Goal: Find specific page/section: Find specific page/section

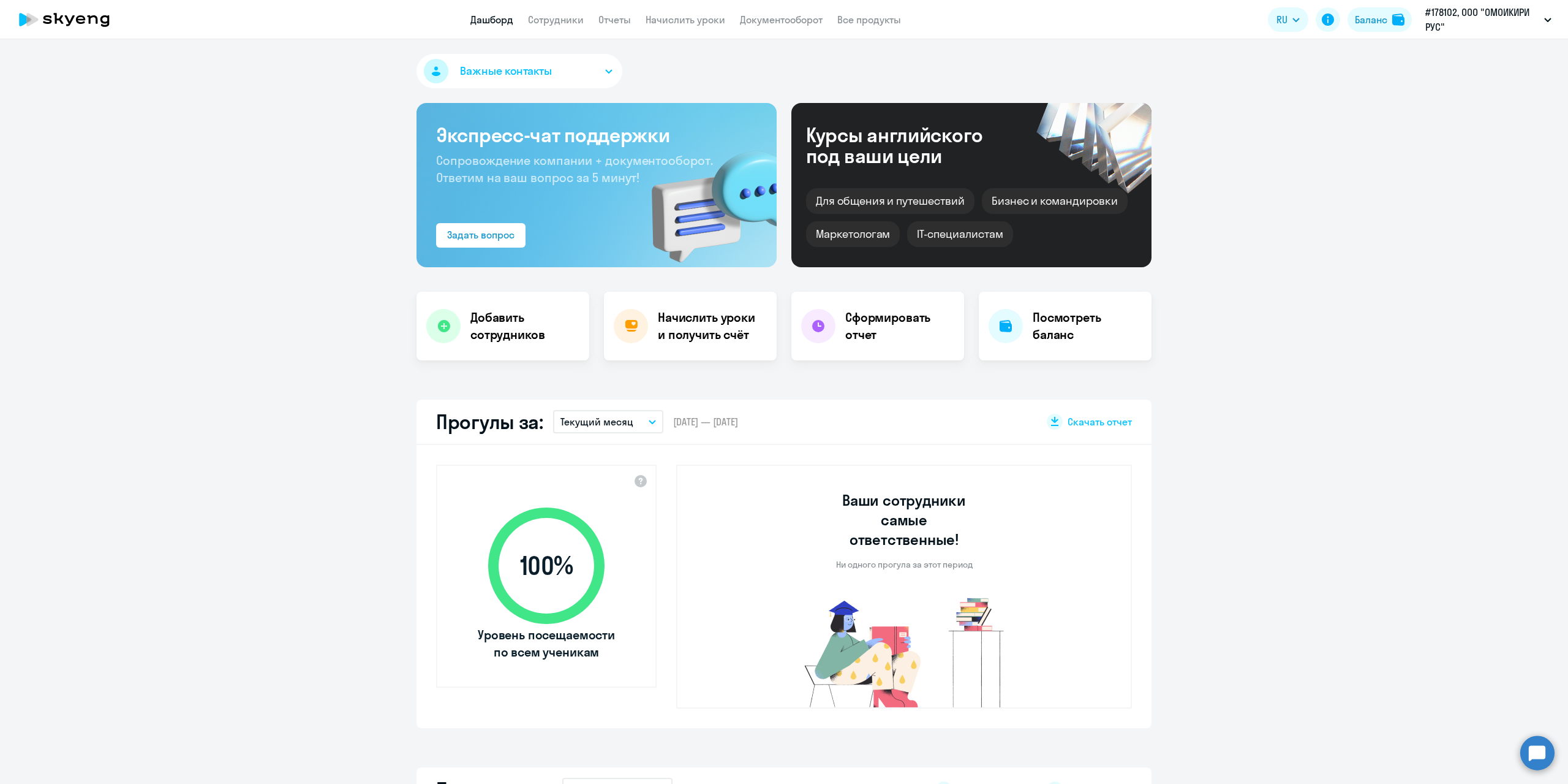
select select "30"
click at [559, 22] on link "Сотрудники" at bounding box center [556, 20] width 56 height 13
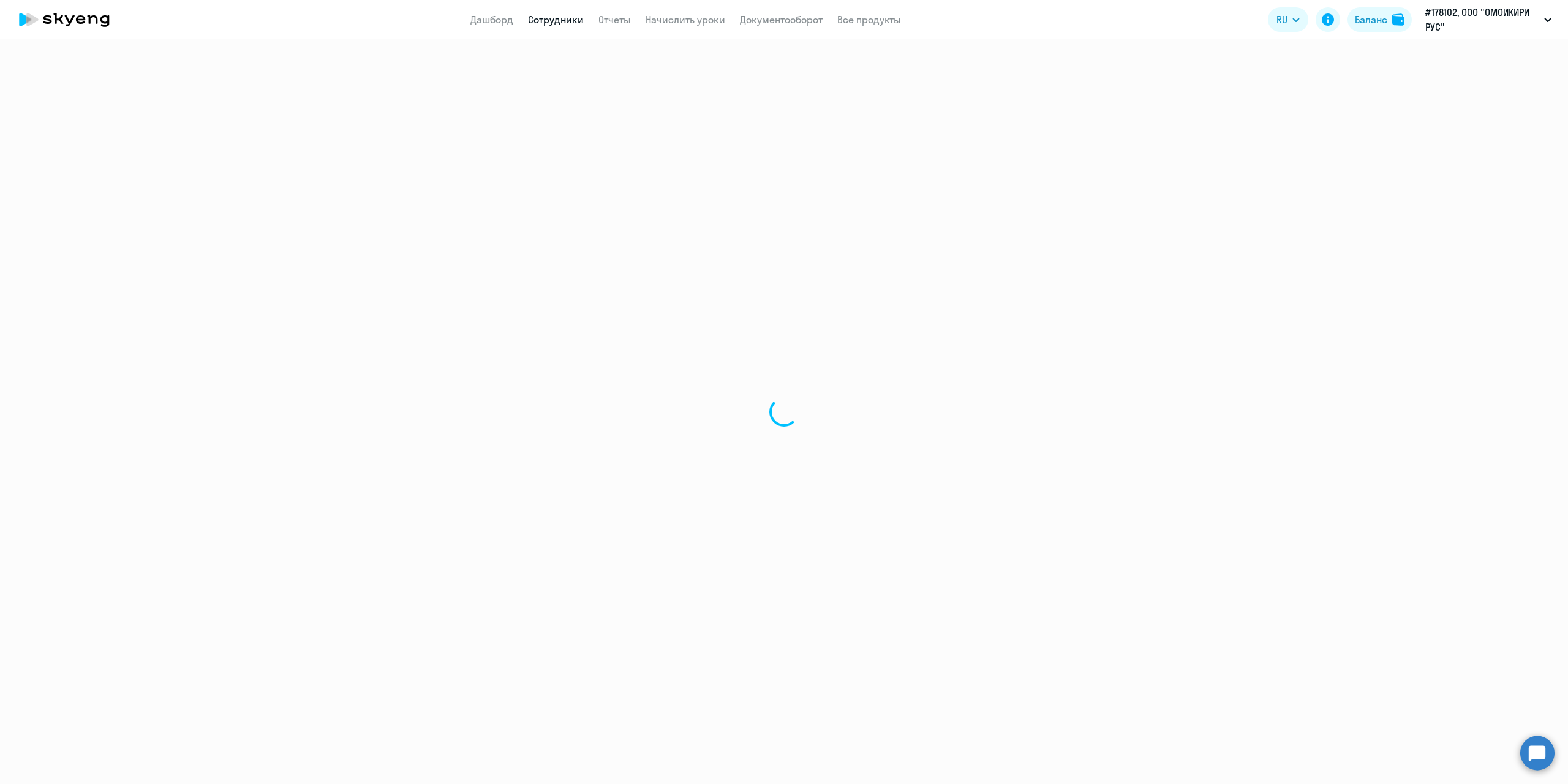
select select "30"
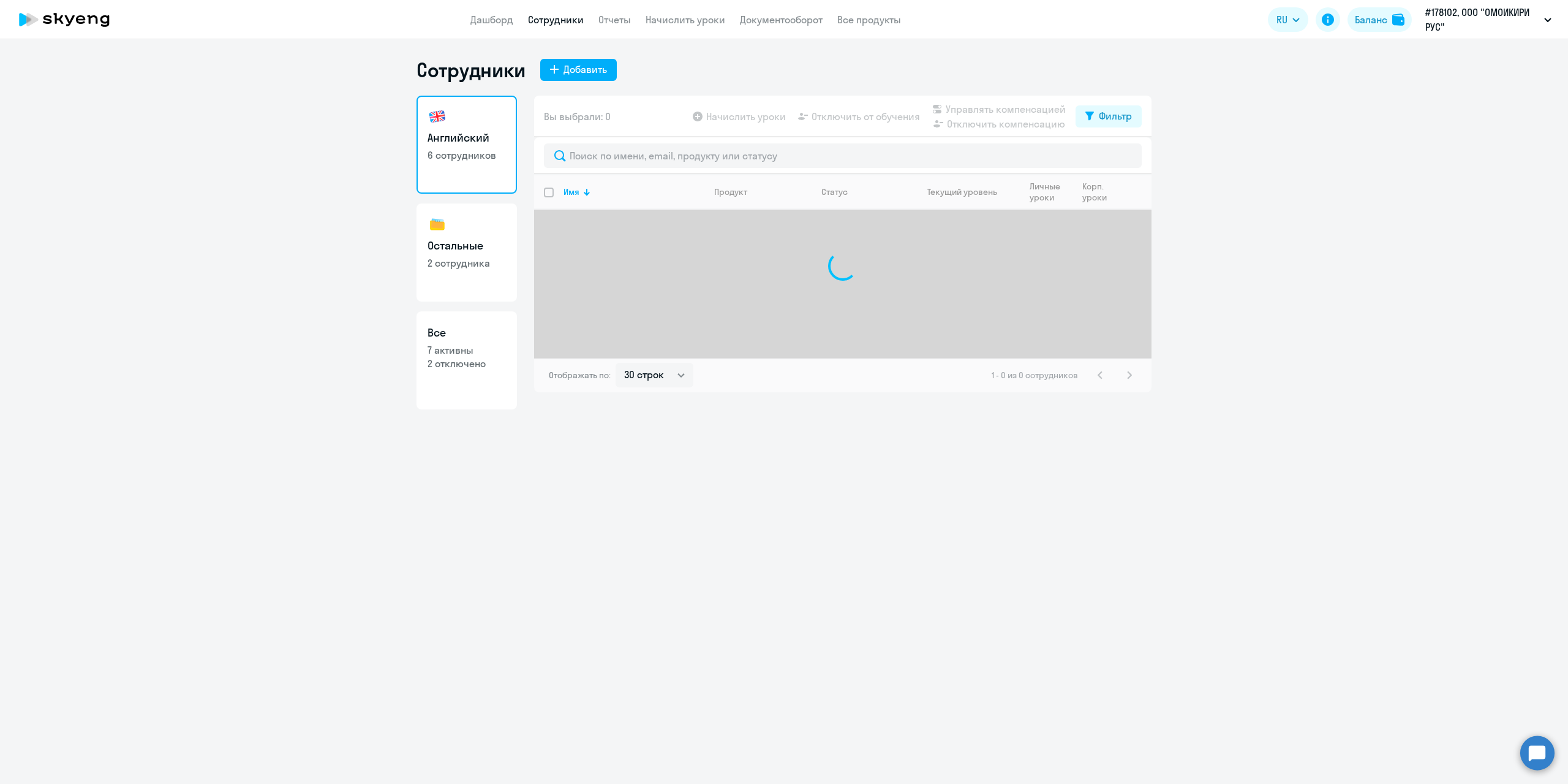
select select "30"
